Goal: Task Accomplishment & Management: Manage account settings

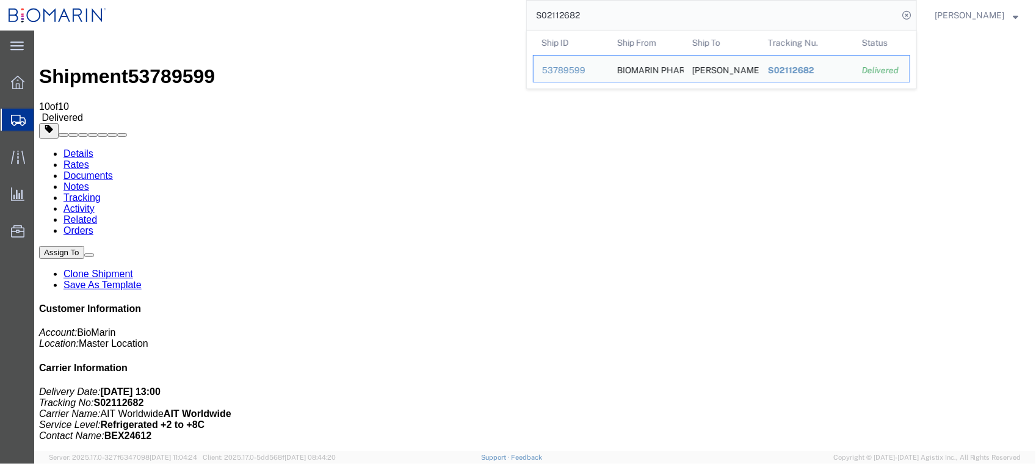
click at [525, 13] on div "S02112682 Ship ID Ship From Ship To Tracking Nu. Status Ship ID 53789599 Ship F…" at bounding box center [516, 15] width 802 height 31
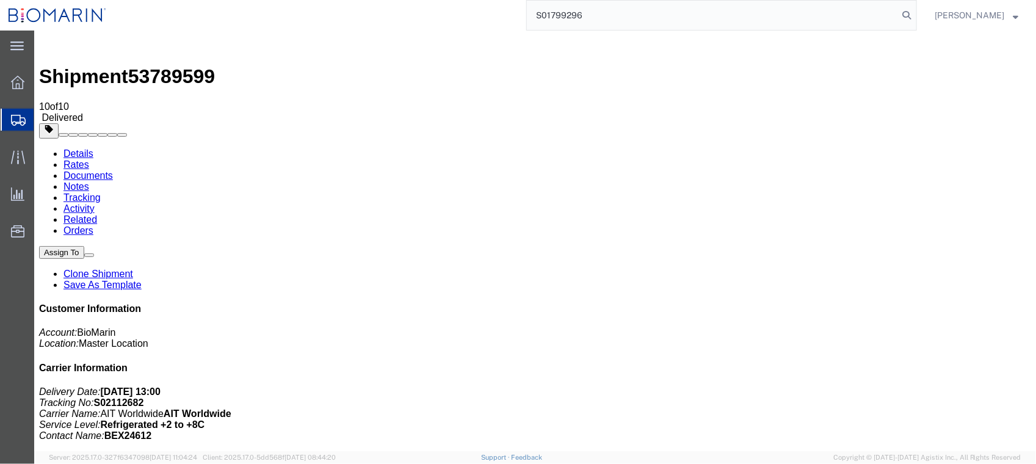
type input "S01799296"
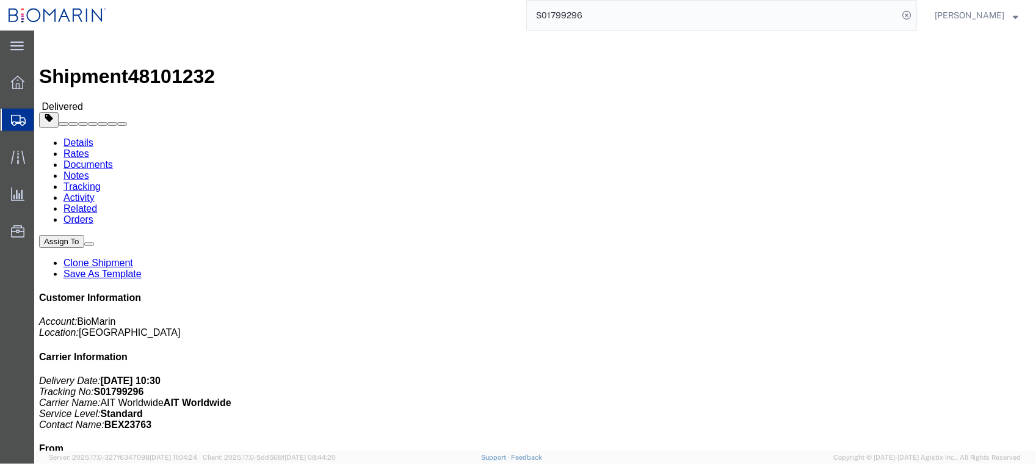
click link "Documents"
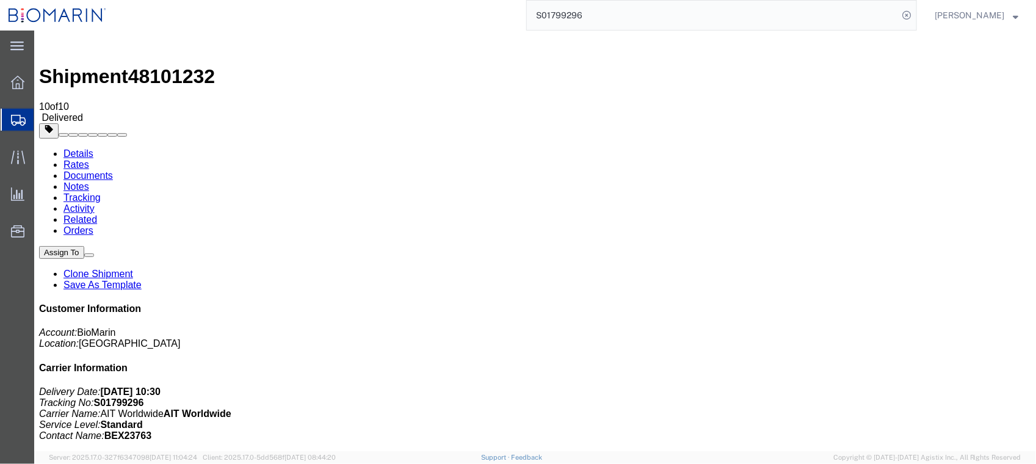
drag, startPoint x: 148, startPoint y: 283, endPoint x: 116, endPoint y: 286, distance: 31.9
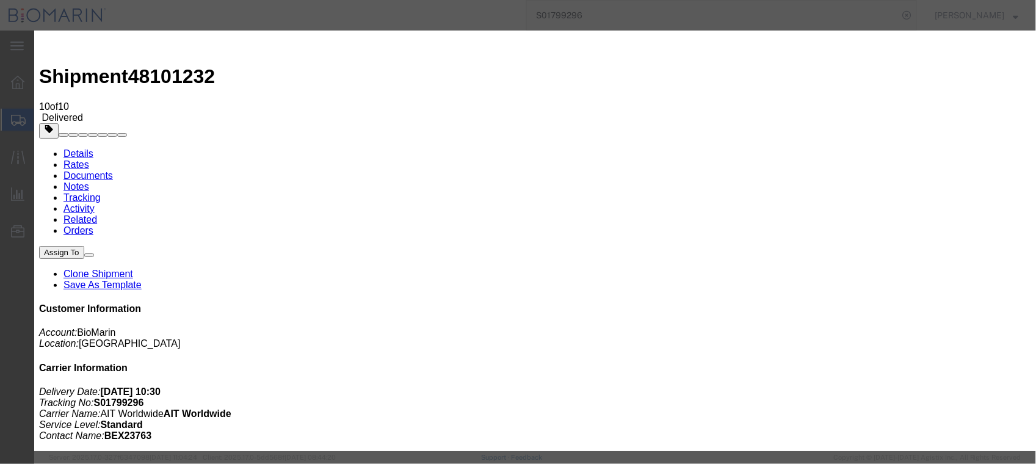
type input "C:\fakepath\S01799296 - X20230816738012.pdf"
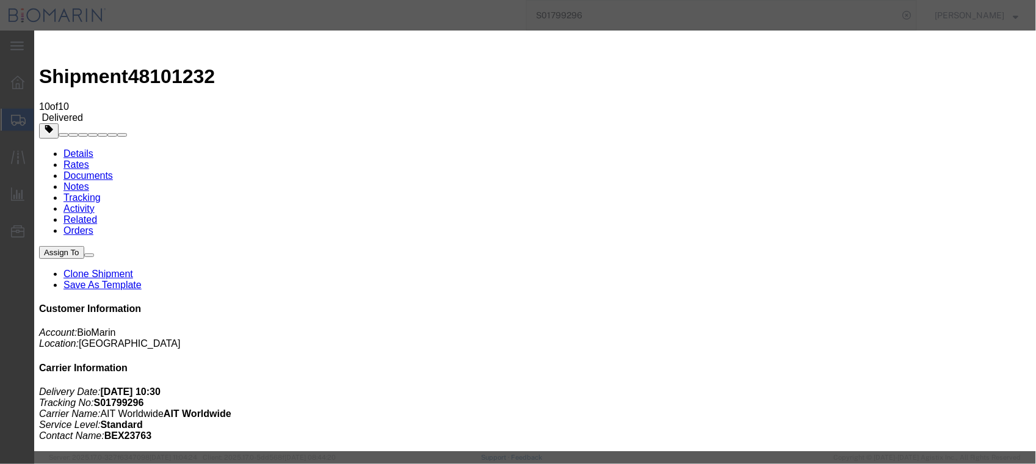
select select
